Goal: Navigation & Orientation: Find specific page/section

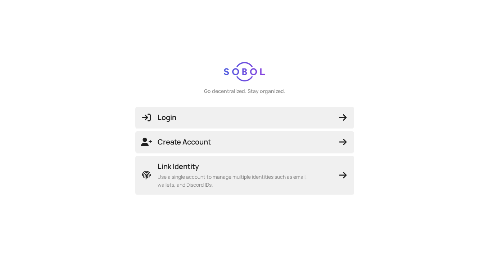
click at [310, 117] on span "Login" at bounding box center [244, 117] width 207 height 10
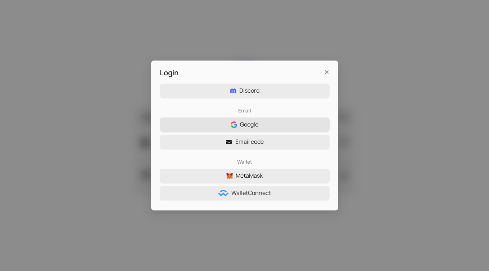
click at [275, 124] on button "Google" at bounding box center [245, 124] width 170 height 14
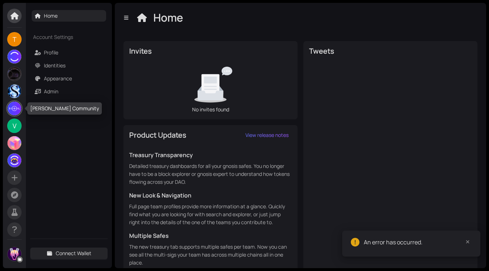
click at [13, 113] on img at bounding box center [15, 109] width 14 height 14
